Goal: Task Accomplishment & Management: Manage account settings

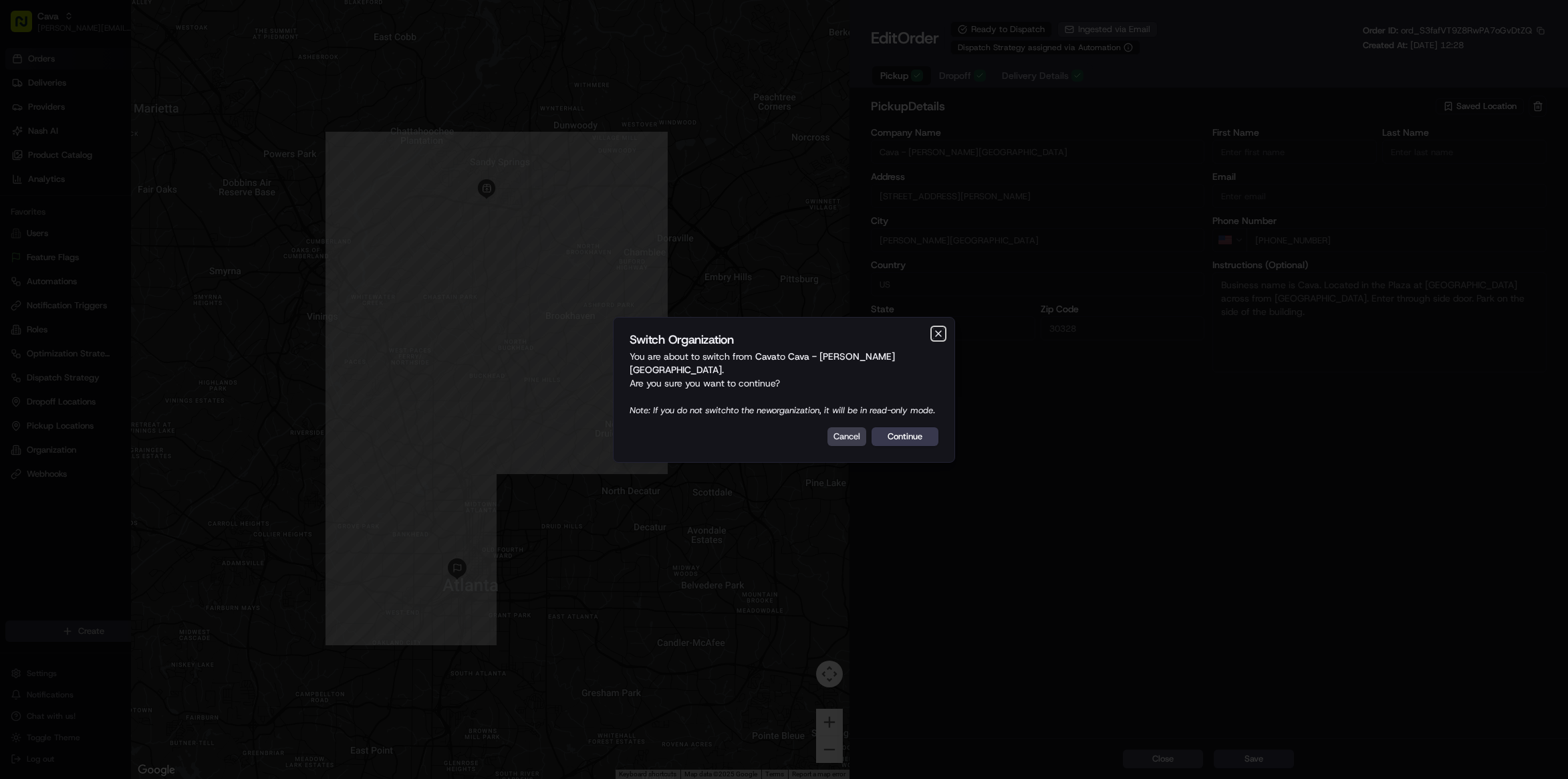
click at [941, 334] on icon "button" at bounding box center [938, 334] width 11 height 11
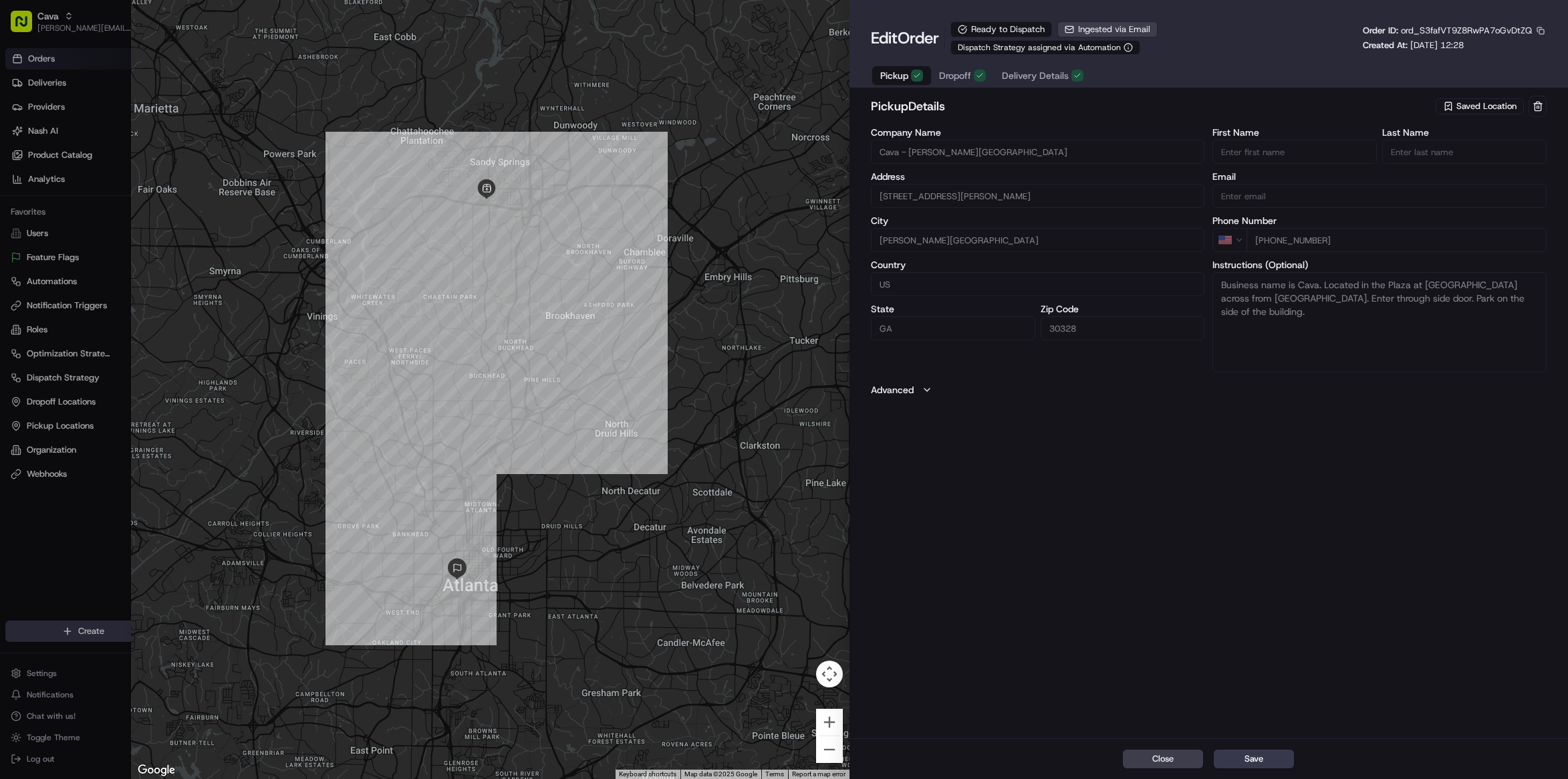
click at [1054, 450] on div "pickup Details Saved Location Company Name Cava - [PERSON_NAME][GEOGRAPHIC_DATA…" at bounding box center [1209, 415] width 719 height 645
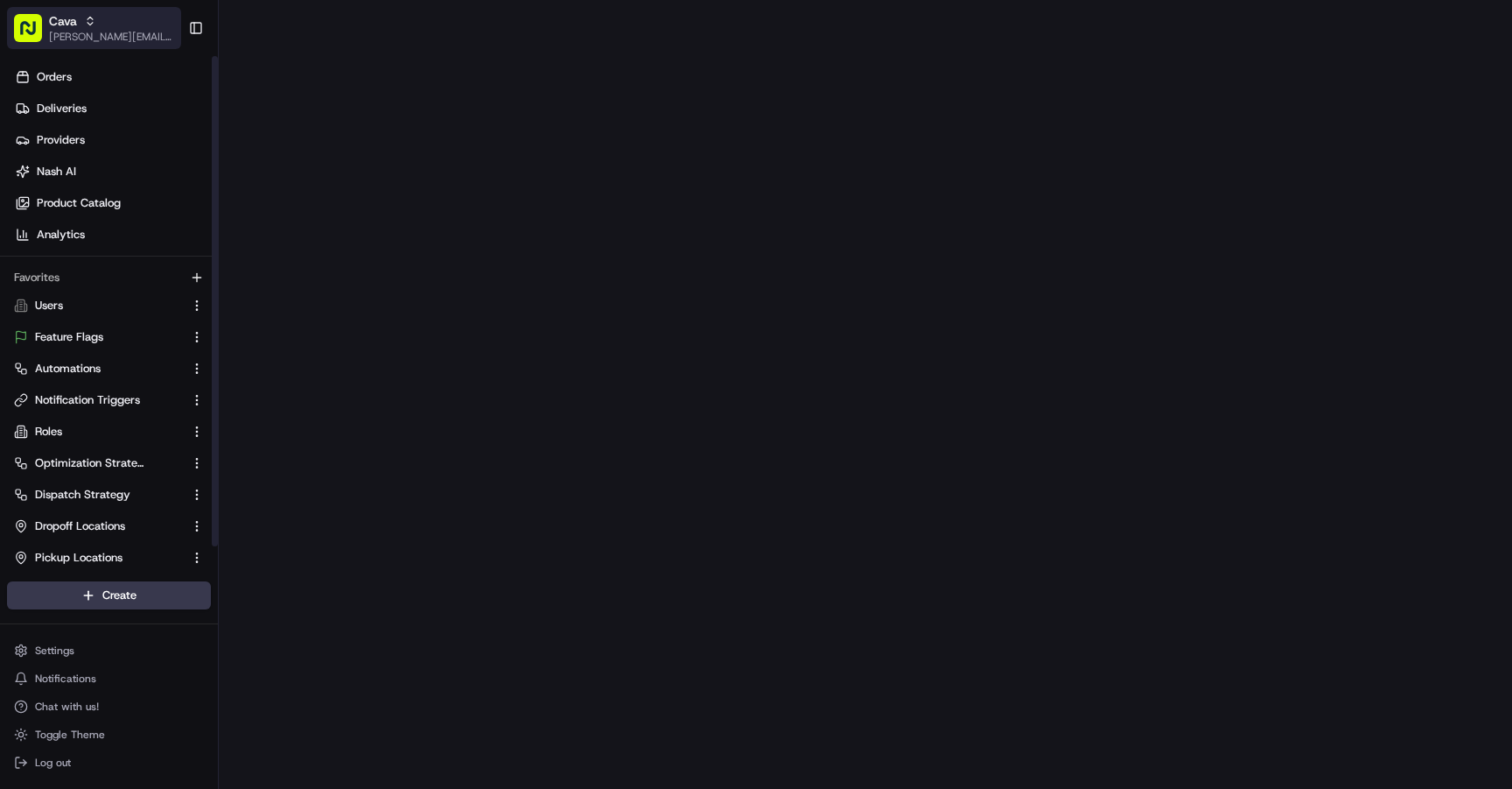
click at [78, 11] on button "Cava [EMAIL_ADDRESS][DOMAIN_NAME]" at bounding box center [93, 28] width 174 height 42
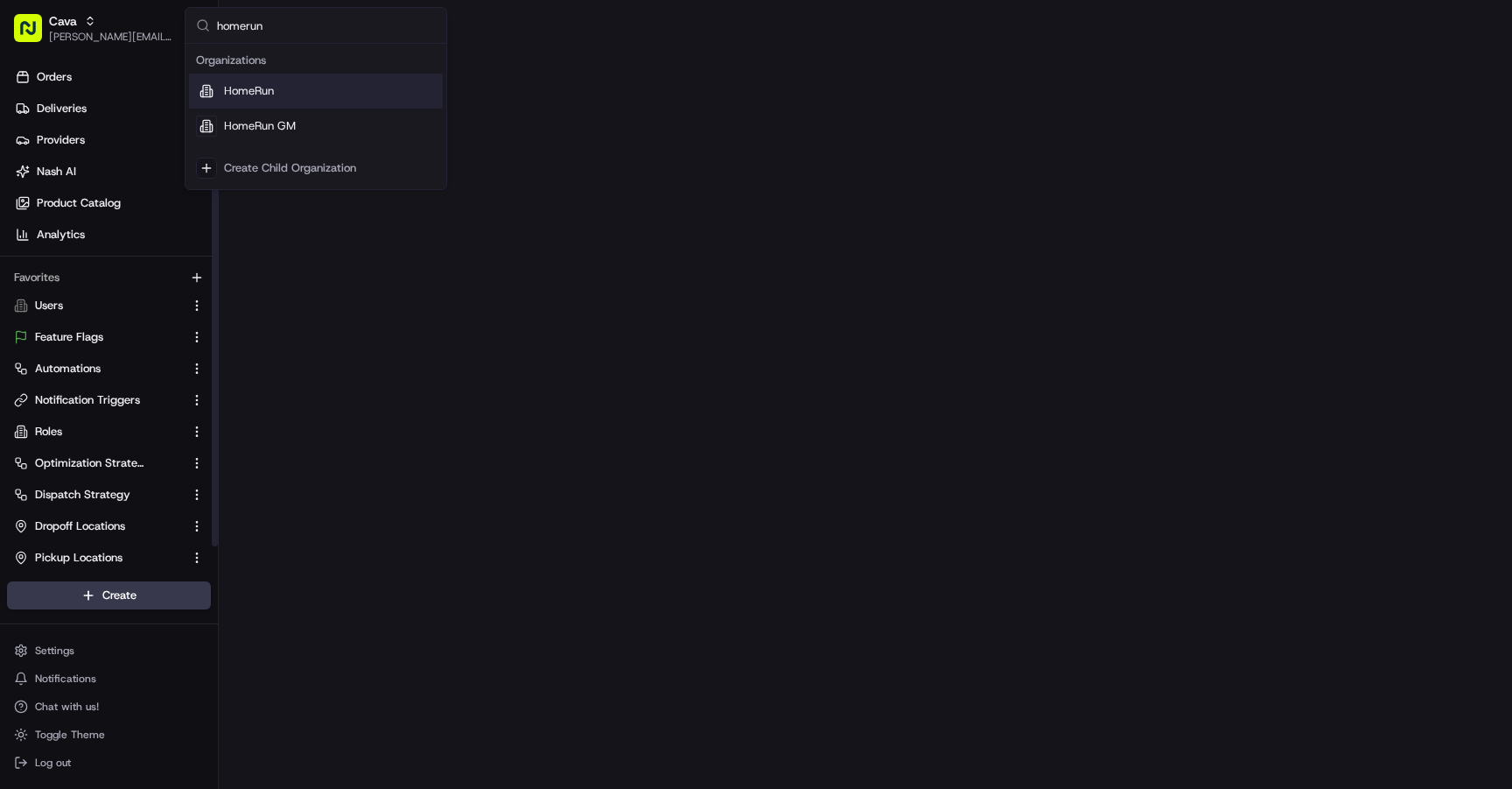
type input "homerun"
click at [259, 85] on span "HomeRun" at bounding box center [249, 90] width 50 height 15
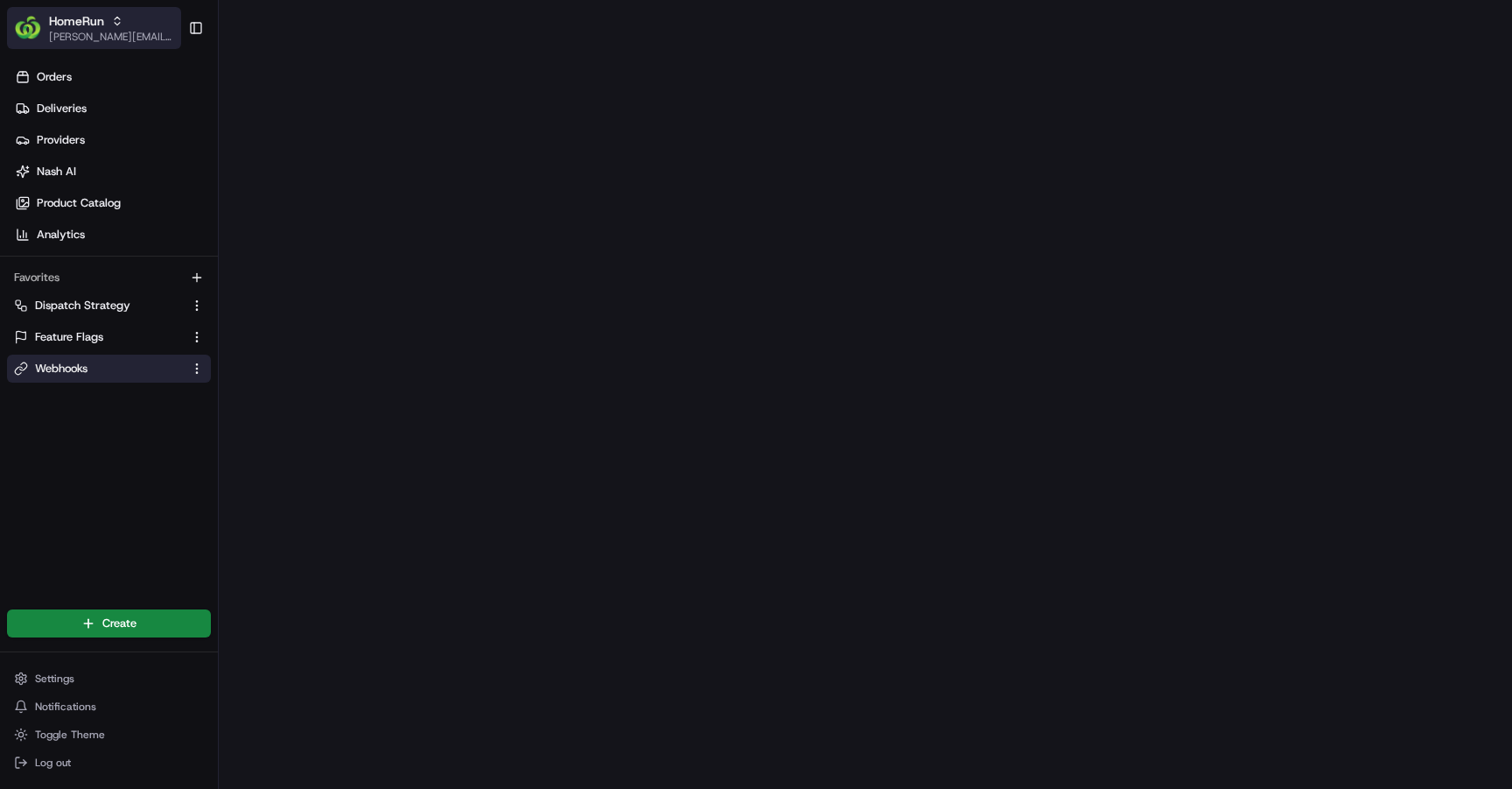
click at [114, 21] on icon "button" at bounding box center [117, 20] width 13 height 13
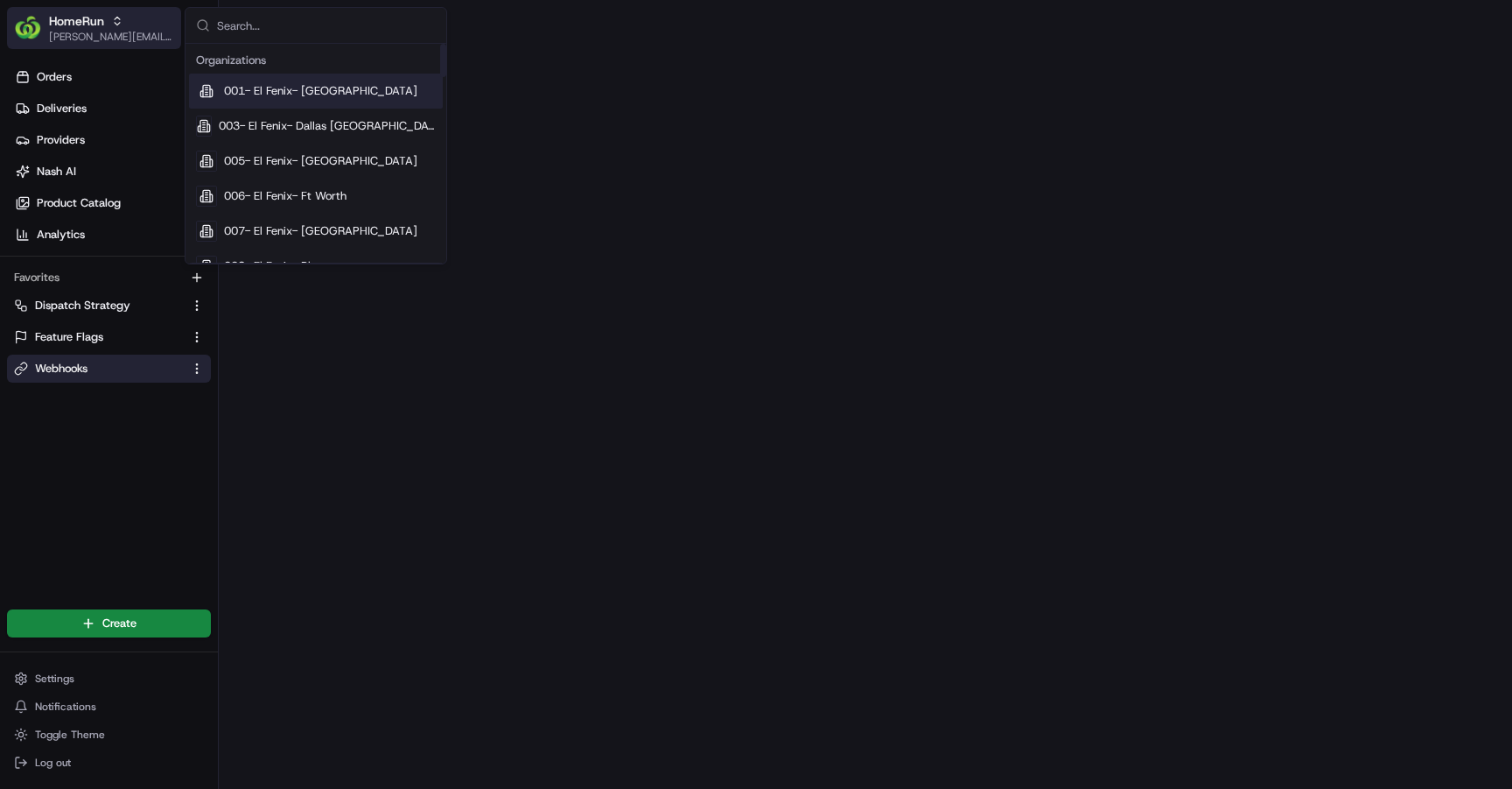
click at [89, 28] on span "HomeRun" at bounding box center [76, 21] width 55 height 17
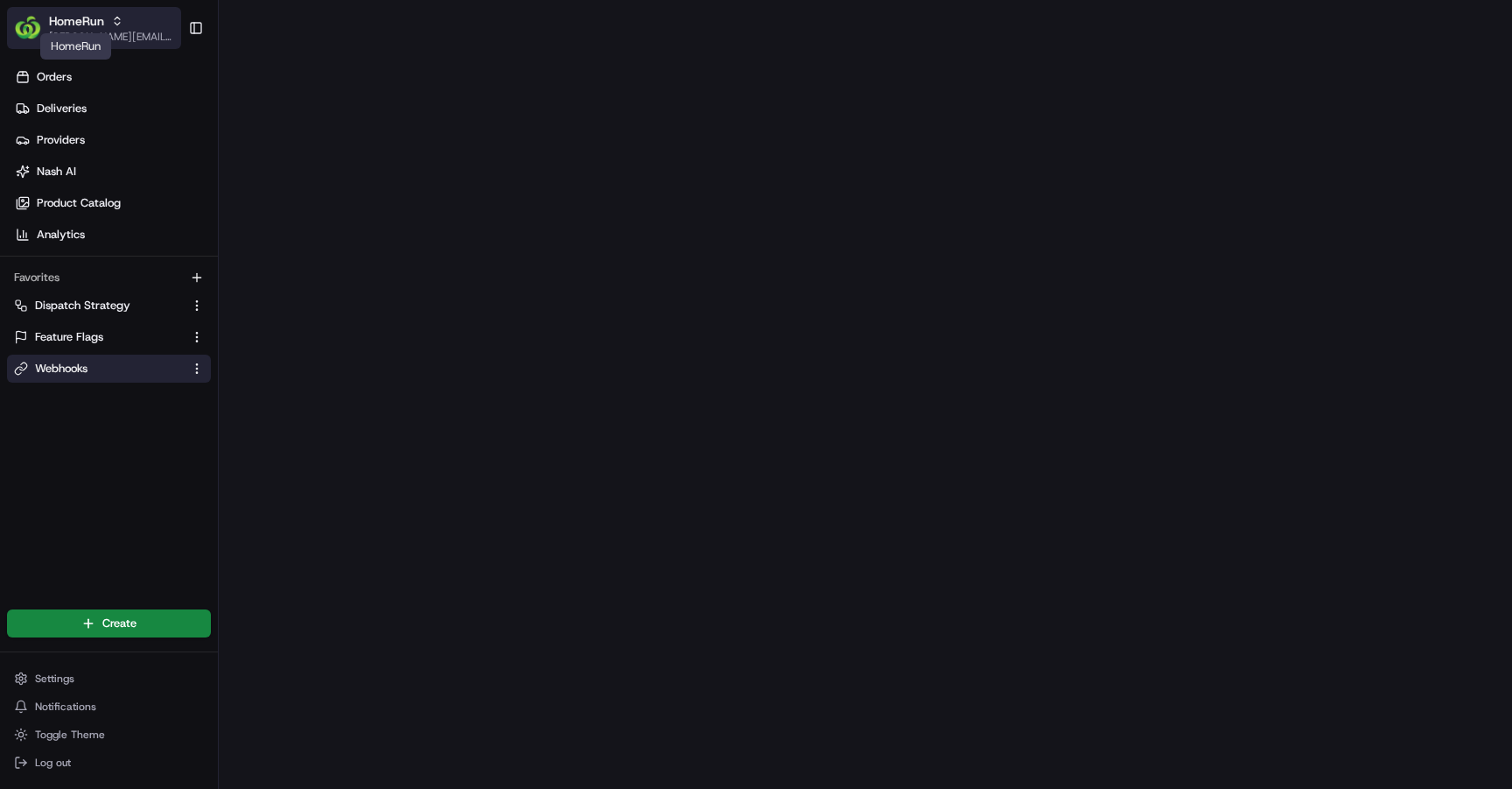
click at [144, 21] on button "HomeRun [PERSON_NAME][EMAIL_ADDRESS][DOMAIN_NAME]" at bounding box center [93, 28] width 174 height 42
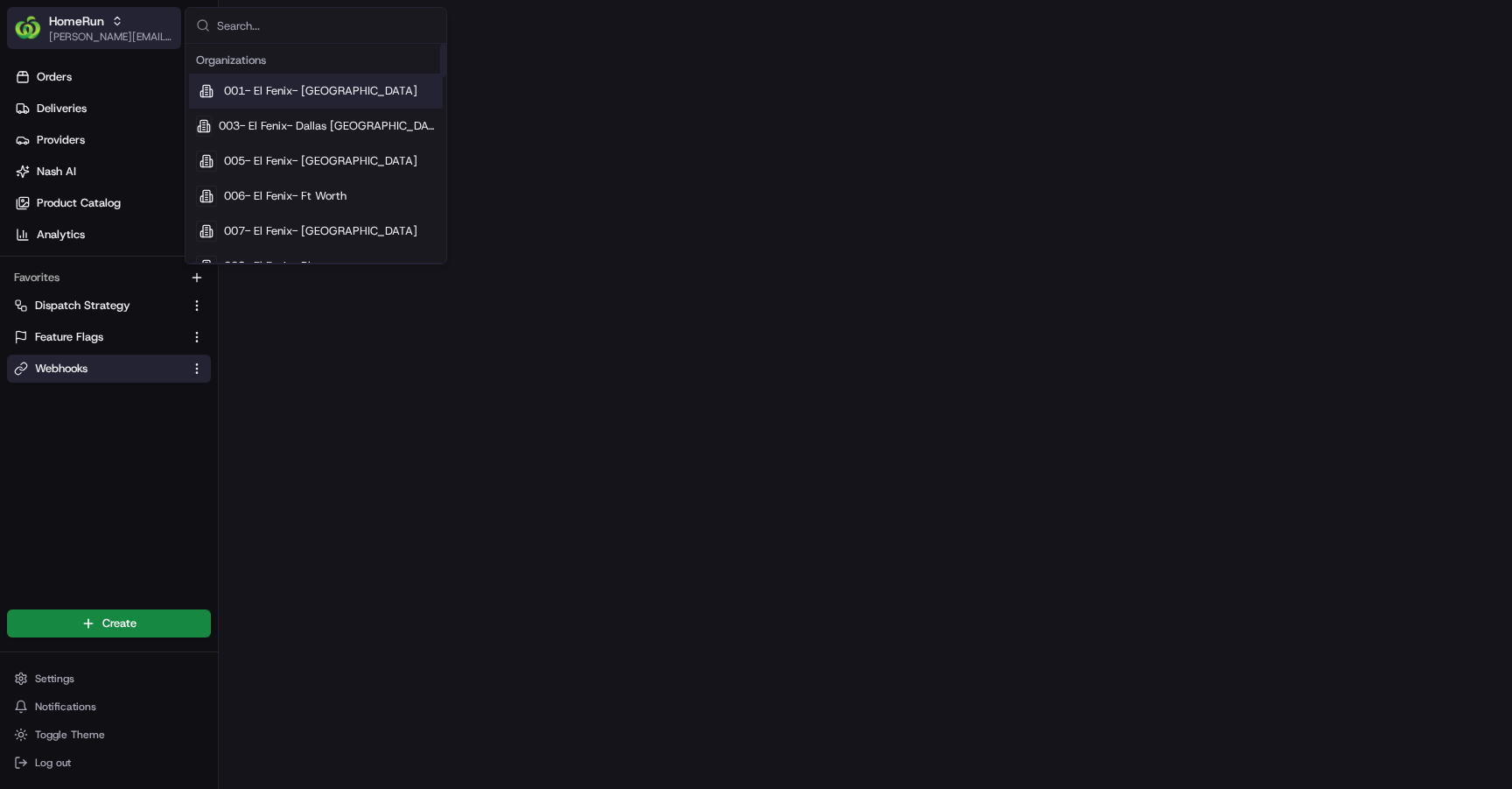
click at [133, 37] on span "[PERSON_NAME][EMAIL_ADDRESS][DOMAIN_NAME]" at bounding box center [112, 37] width 125 height 14
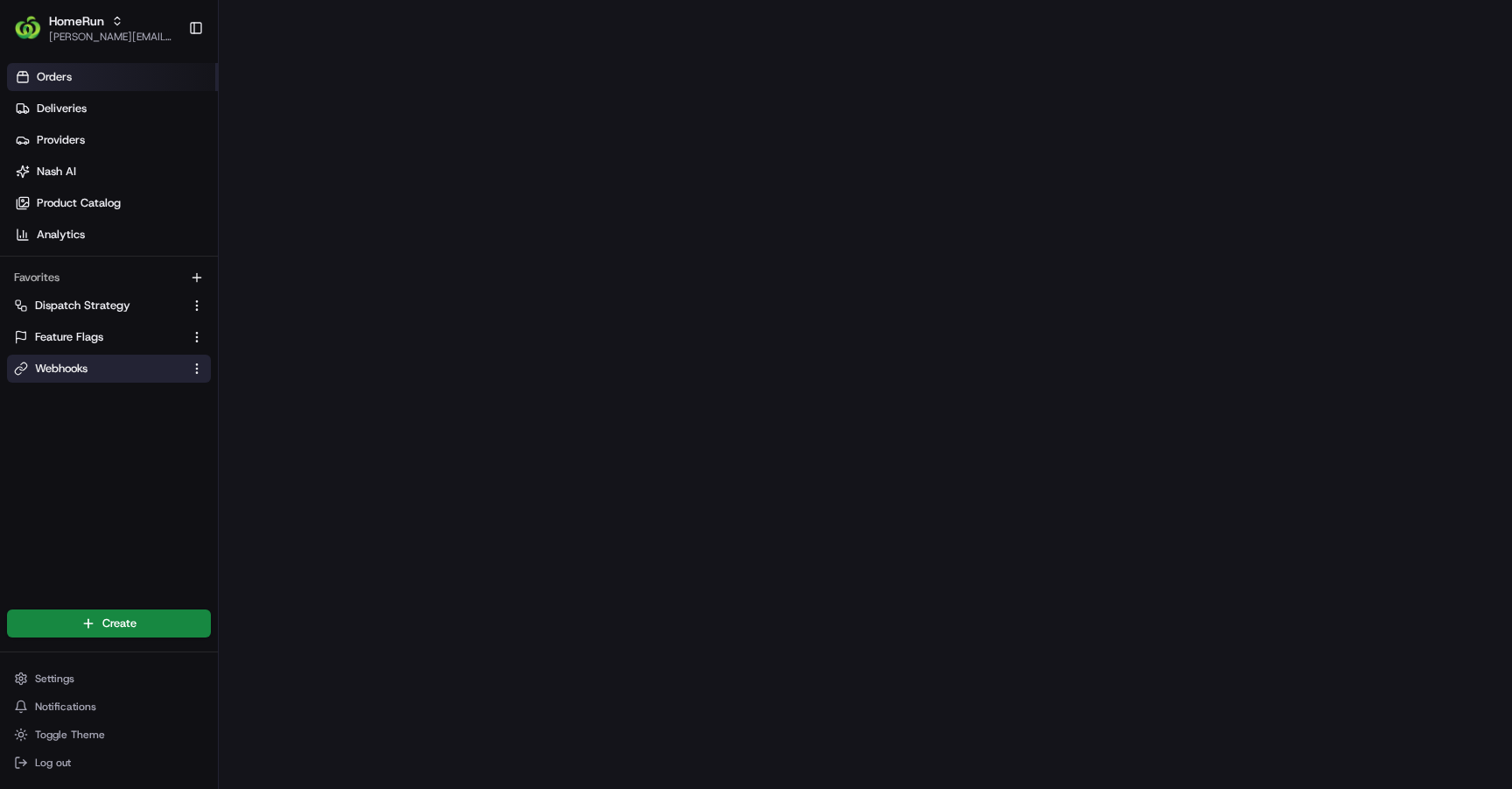
click at [125, 84] on link "Orders" at bounding box center [112, 76] width 211 height 28
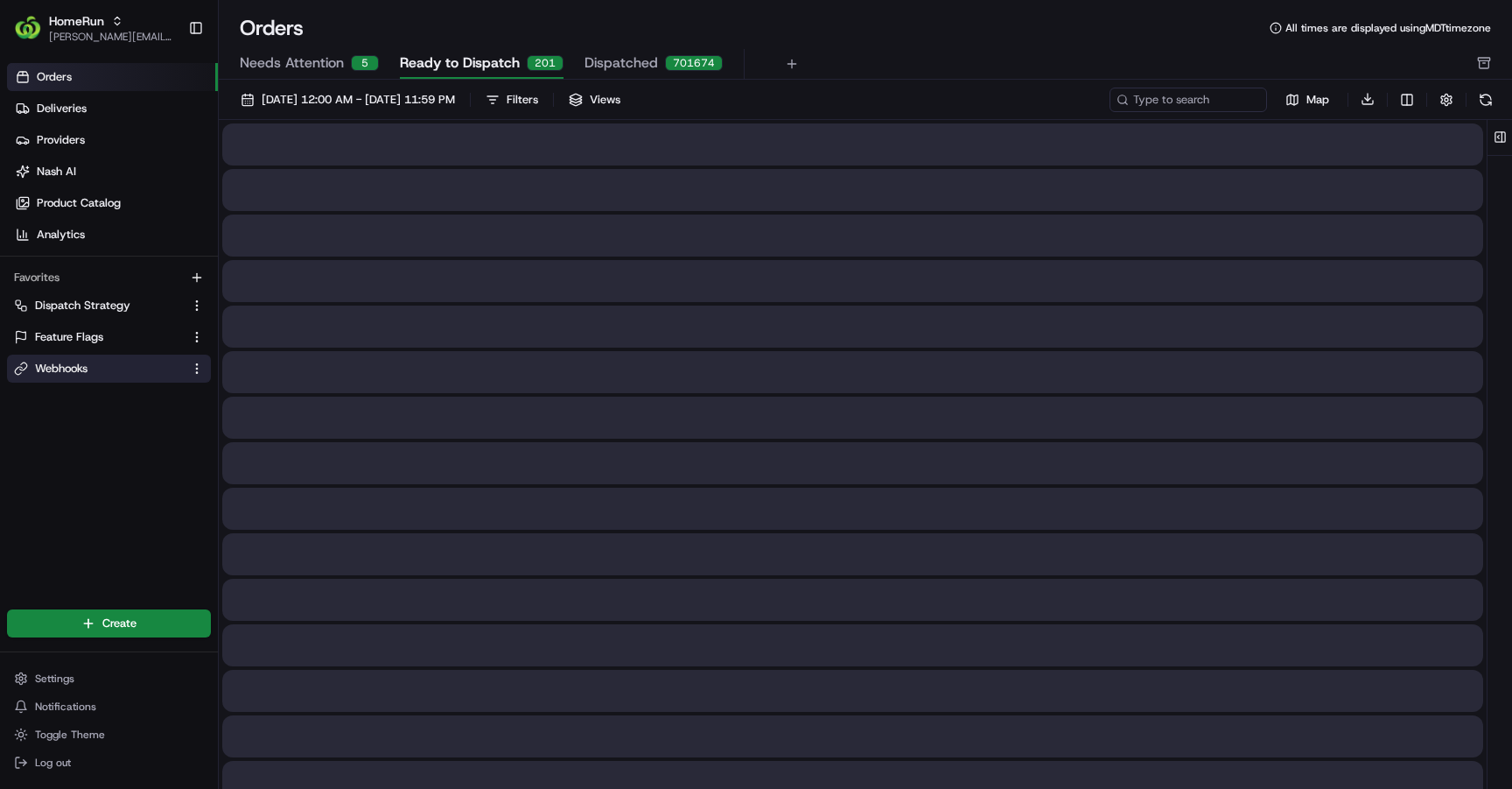
click at [102, 368] on link "Webhooks" at bounding box center [99, 369] width 169 height 15
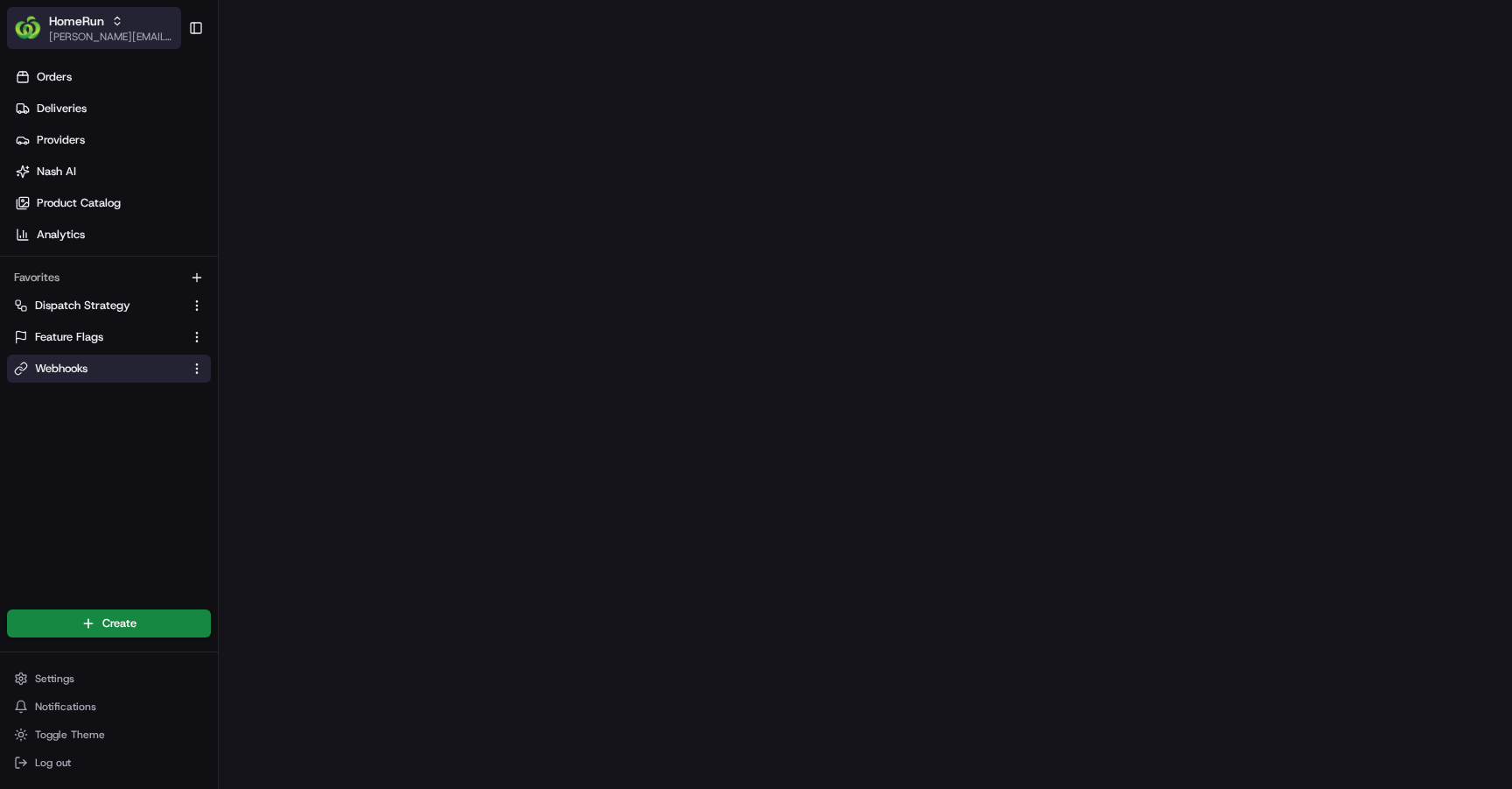
click at [140, 21] on button "HomeRun john@usenash.com" at bounding box center [93, 28] width 174 height 42
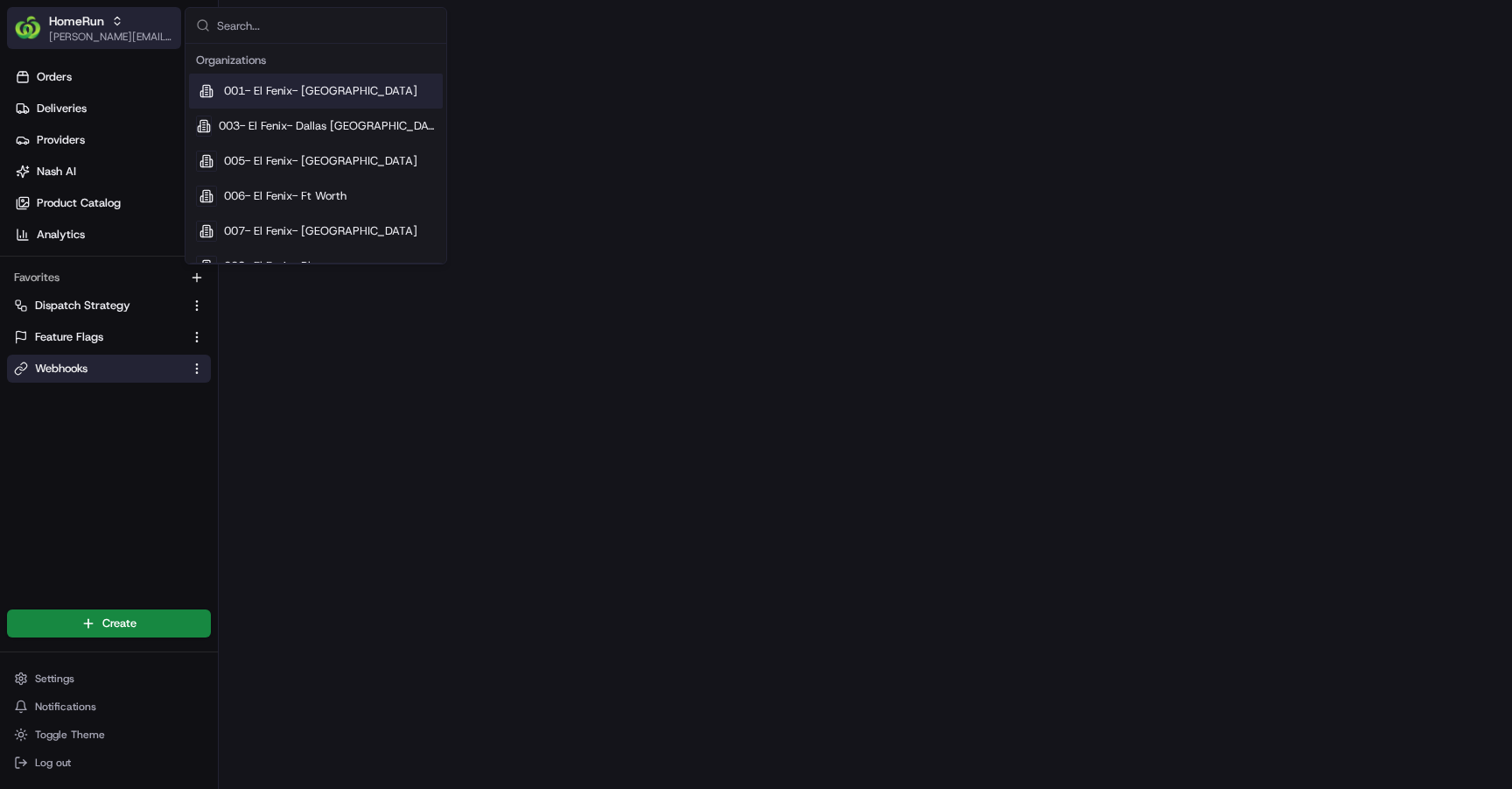
click at [169, 18] on button "HomeRun john@usenash.com" at bounding box center [93, 28] width 174 height 42
